Goal: Task Accomplishment & Management: Manage account settings

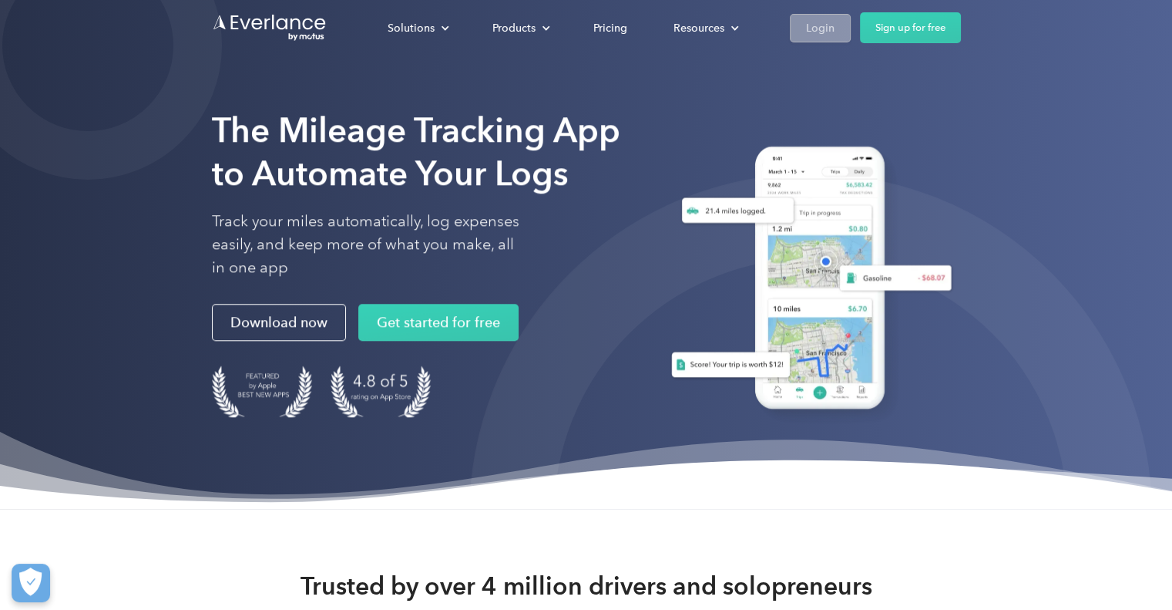
click at [820, 31] on div "Login" at bounding box center [820, 27] width 29 height 19
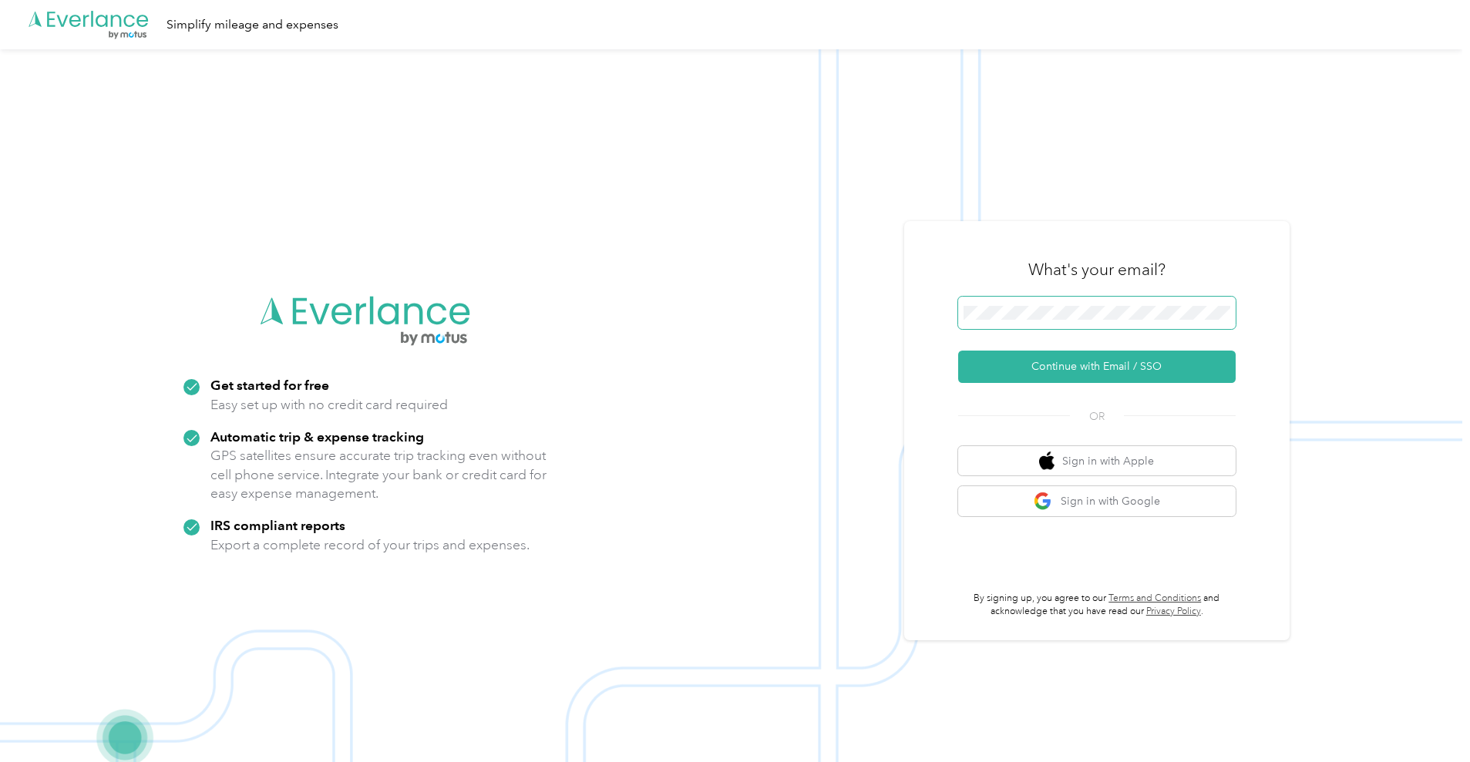
click at [958, 351] on button "Continue with Email / SSO" at bounding box center [1096, 367] width 277 height 32
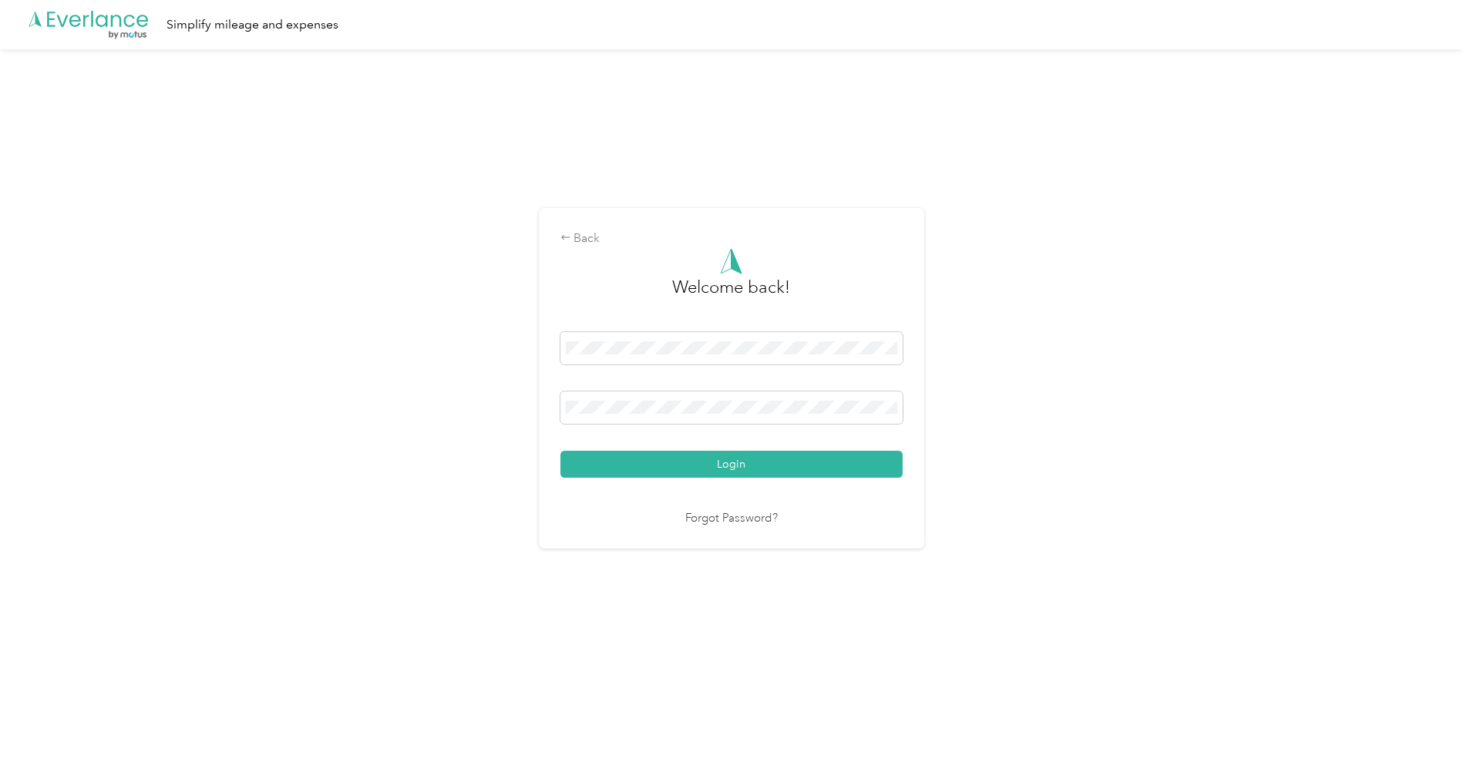
click at [560, 451] on button "Login" at bounding box center [731, 464] width 342 height 27
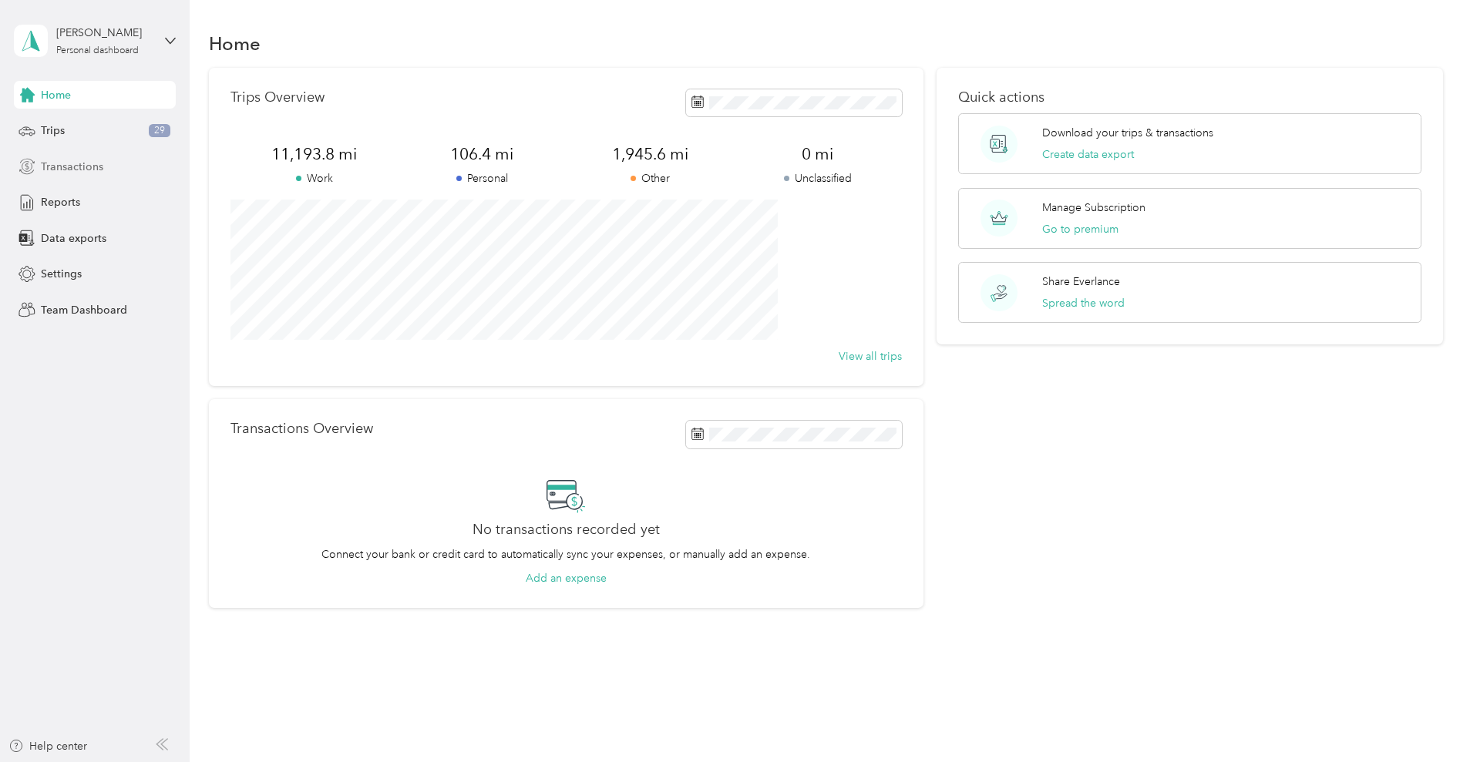
click at [66, 173] on span "Transactions" at bounding box center [72, 167] width 62 height 16
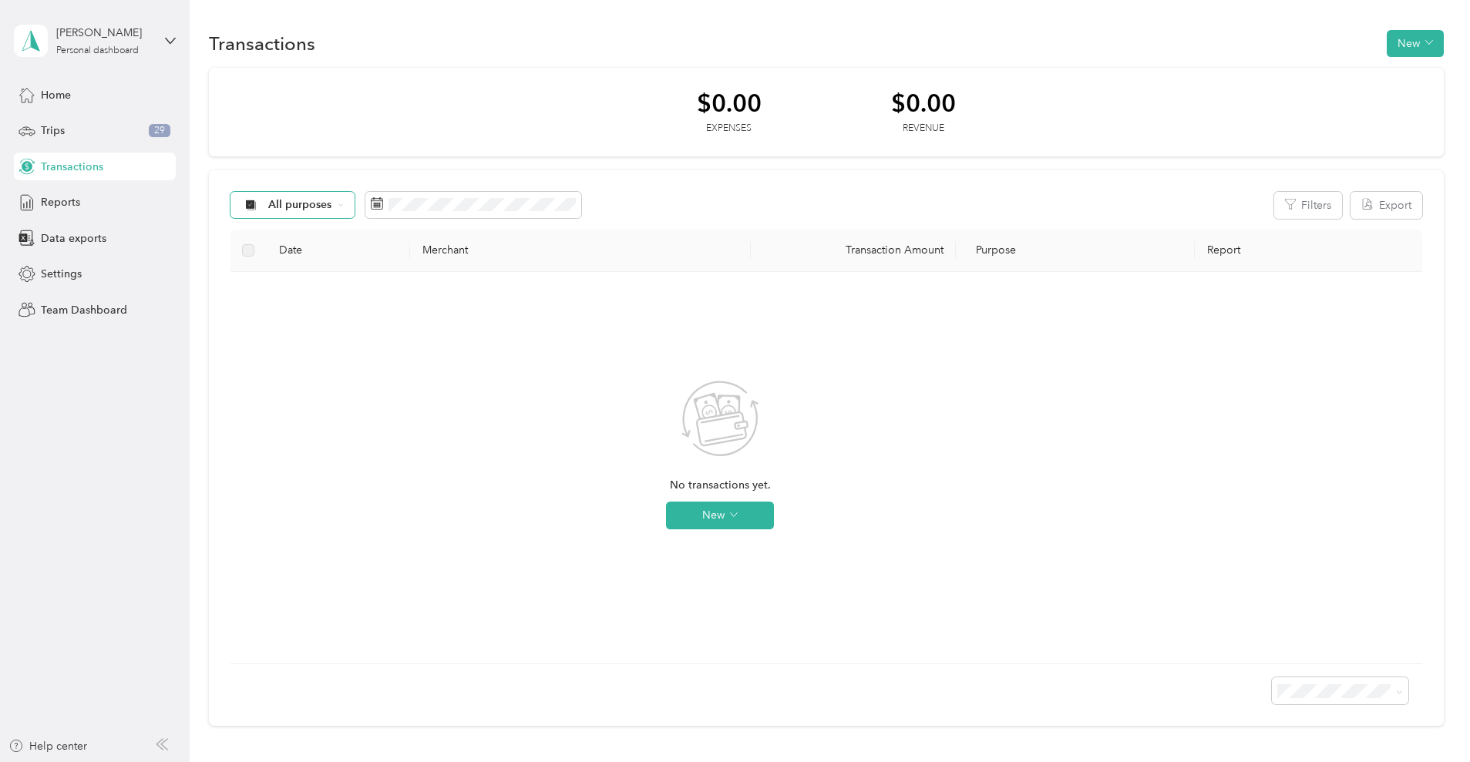
click at [355, 192] on div "All purposes" at bounding box center [292, 205] width 125 height 26
click at [427, 280] on span "Work" at bounding box center [408, 286] width 75 height 16
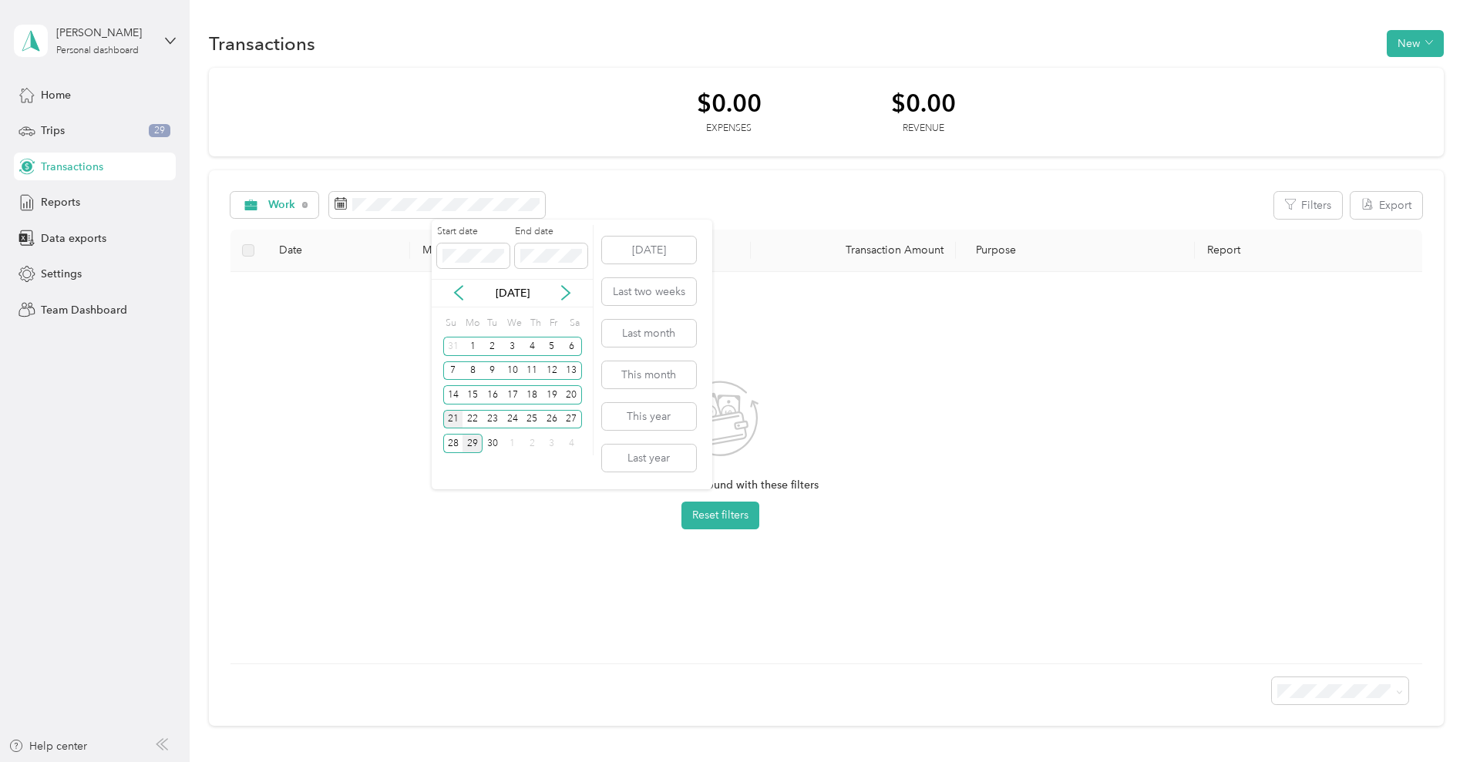
click at [457, 418] on div "21" at bounding box center [453, 419] width 20 height 19
click at [574, 428] on div "27" at bounding box center [572, 419] width 20 height 19
click at [475, 420] on div "22" at bounding box center [472, 419] width 20 height 19
click at [559, 427] on div "26" at bounding box center [552, 419] width 20 height 19
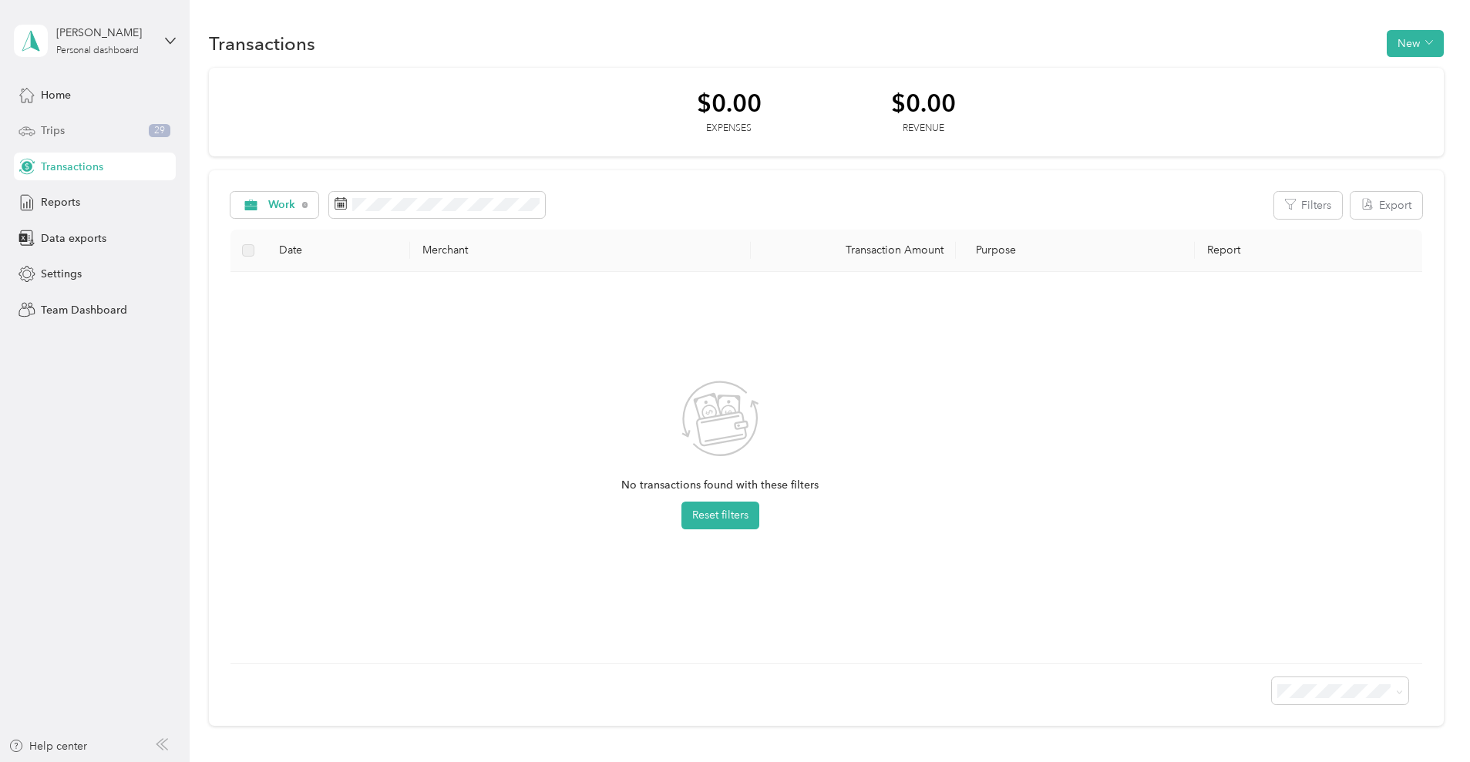
click at [125, 137] on div "Trips 29" at bounding box center [95, 131] width 162 height 28
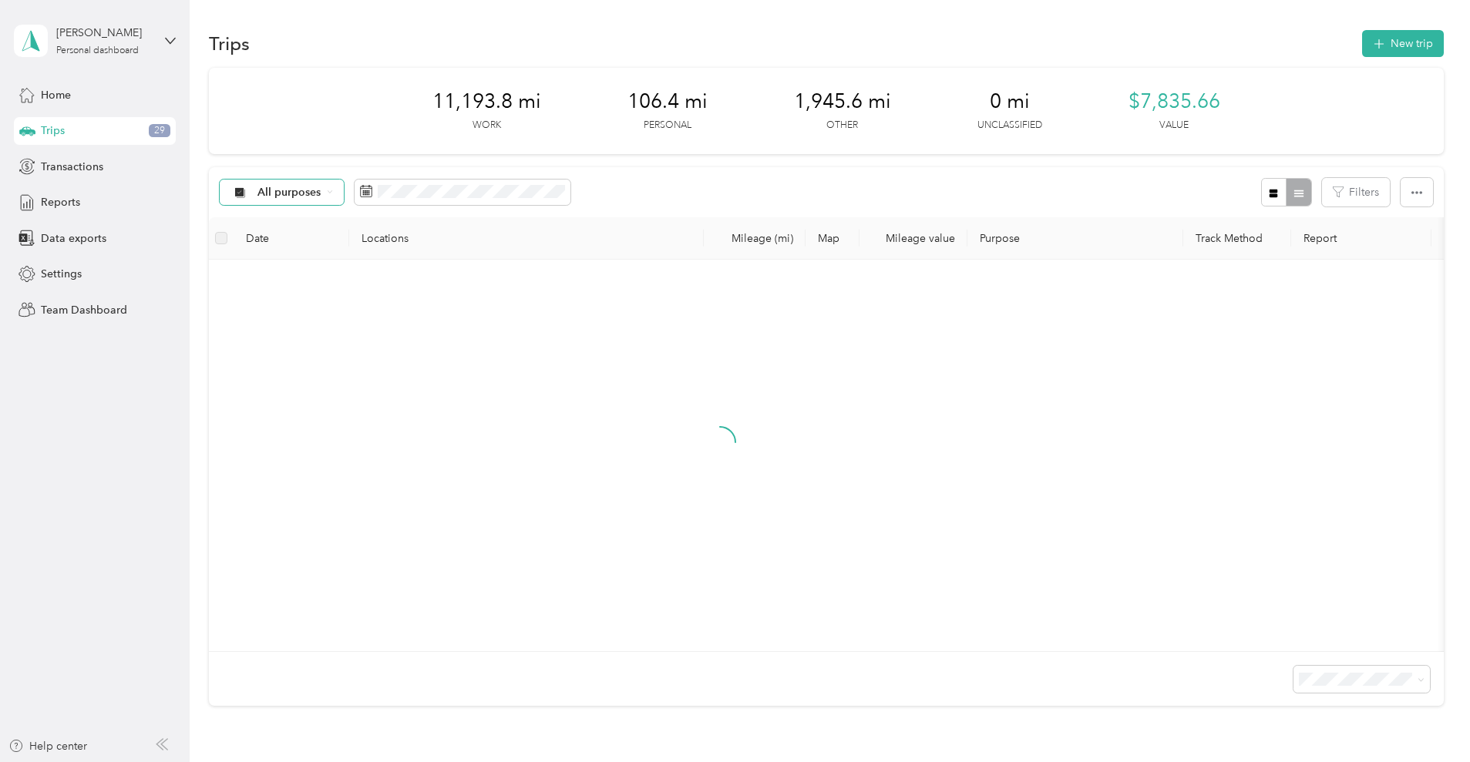
click at [321, 187] on span "All purposes" at bounding box center [289, 192] width 64 height 11
click at [392, 277] on li "Work" at bounding box center [383, 274] width 123 height 27
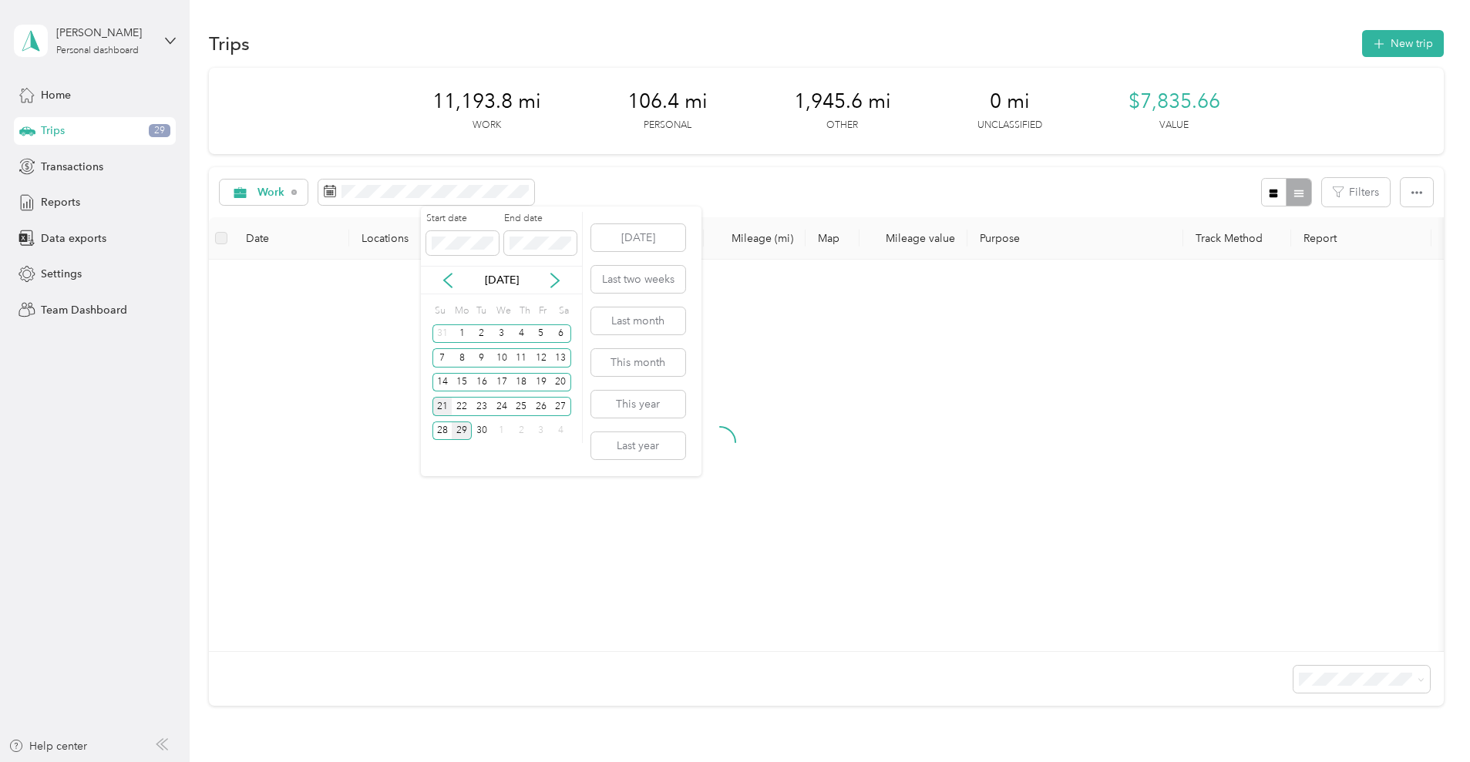
drag, startPoint x: 436, startPoint y: 403, endPoint x: 516, endPoint y: 404, distance: 80.2
click at [436, 403] on div "21" at bounding box center [442, 406] width 20 height 19
click at [560, 405] on div "27" at bounding box center [561, 406] width 20 height 19
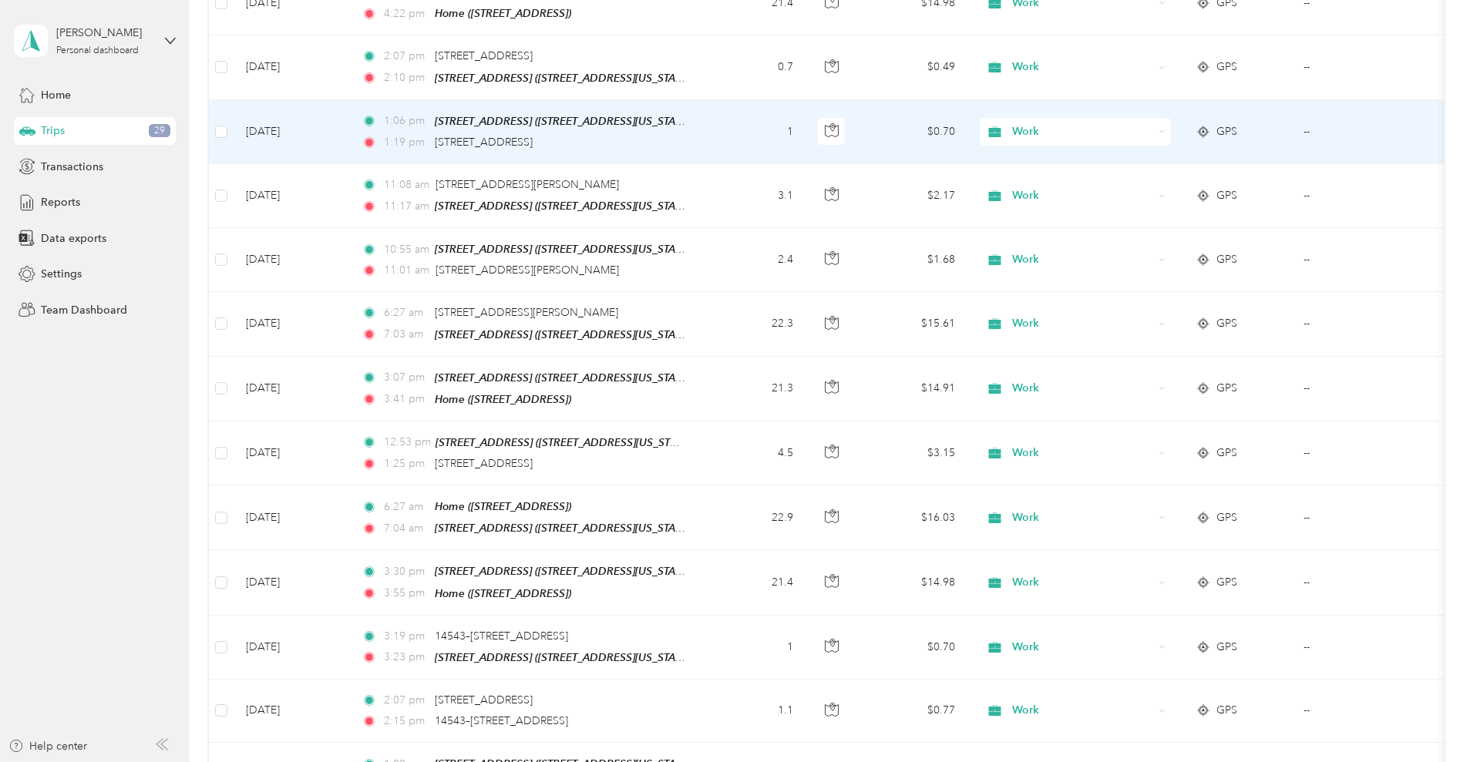
scroll to position [193, 0]
